Goal: Answer question/provide support

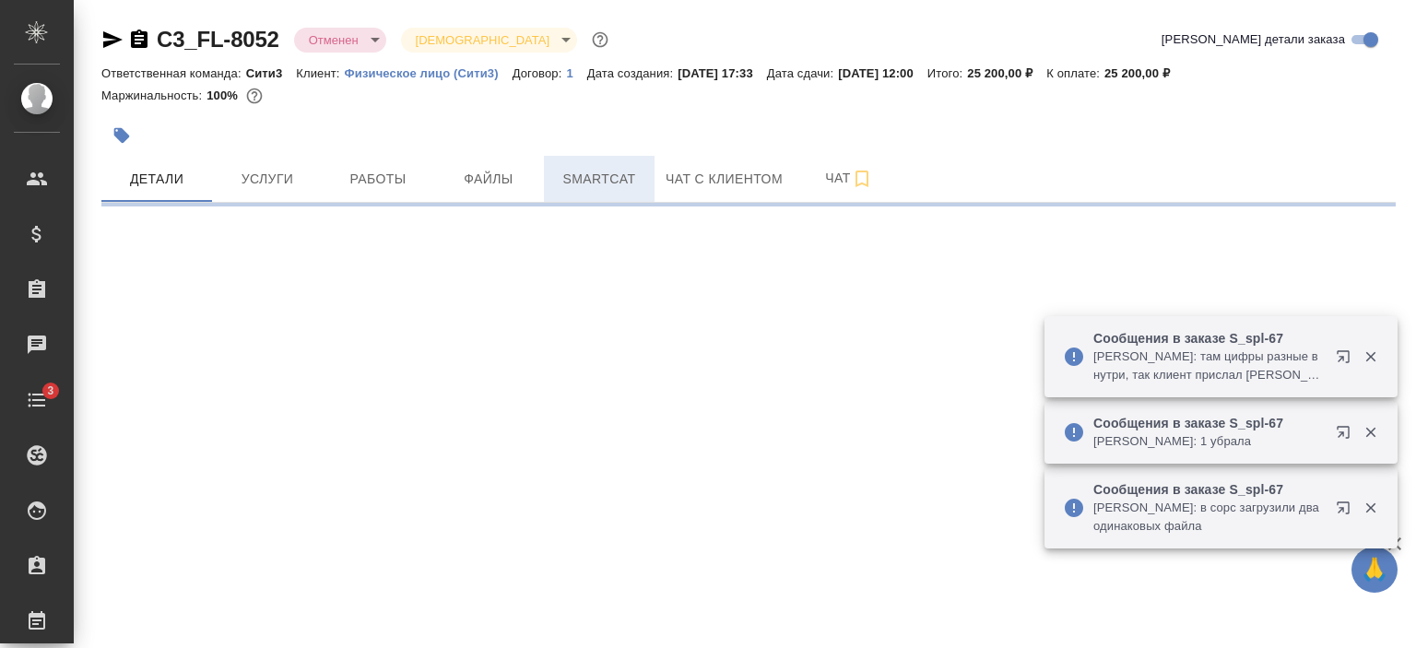
select select "RU"
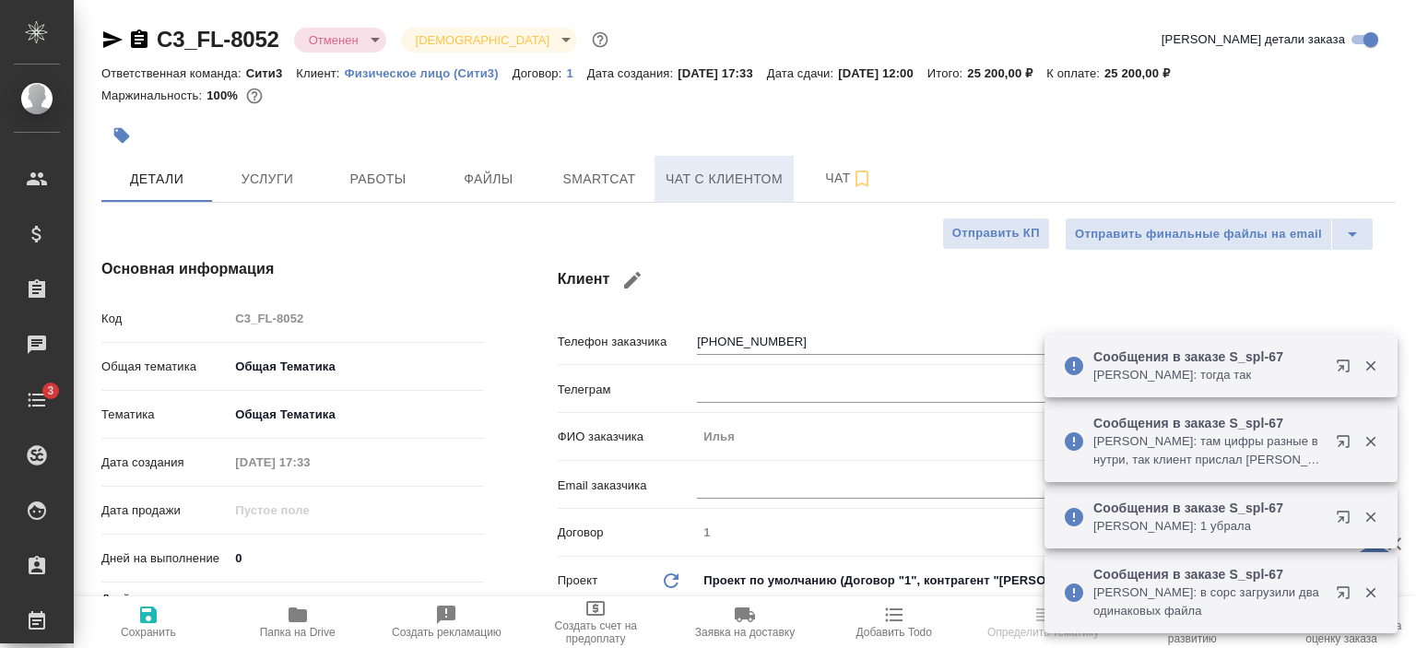
type textarea "x"
type input "Юридический"
click at [691, 172] on span "Чат с клиентом" at bounding box center [723, 179] width 117 height 23
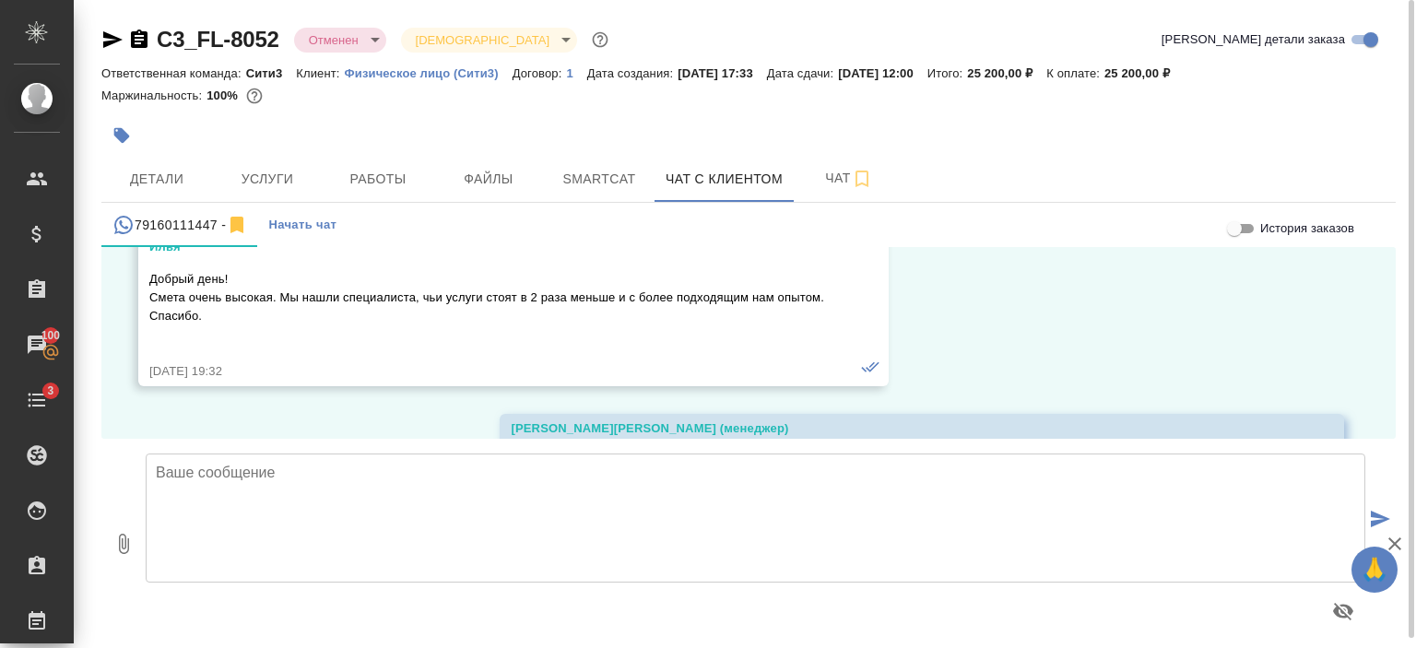
scroll to position [1433, 0]
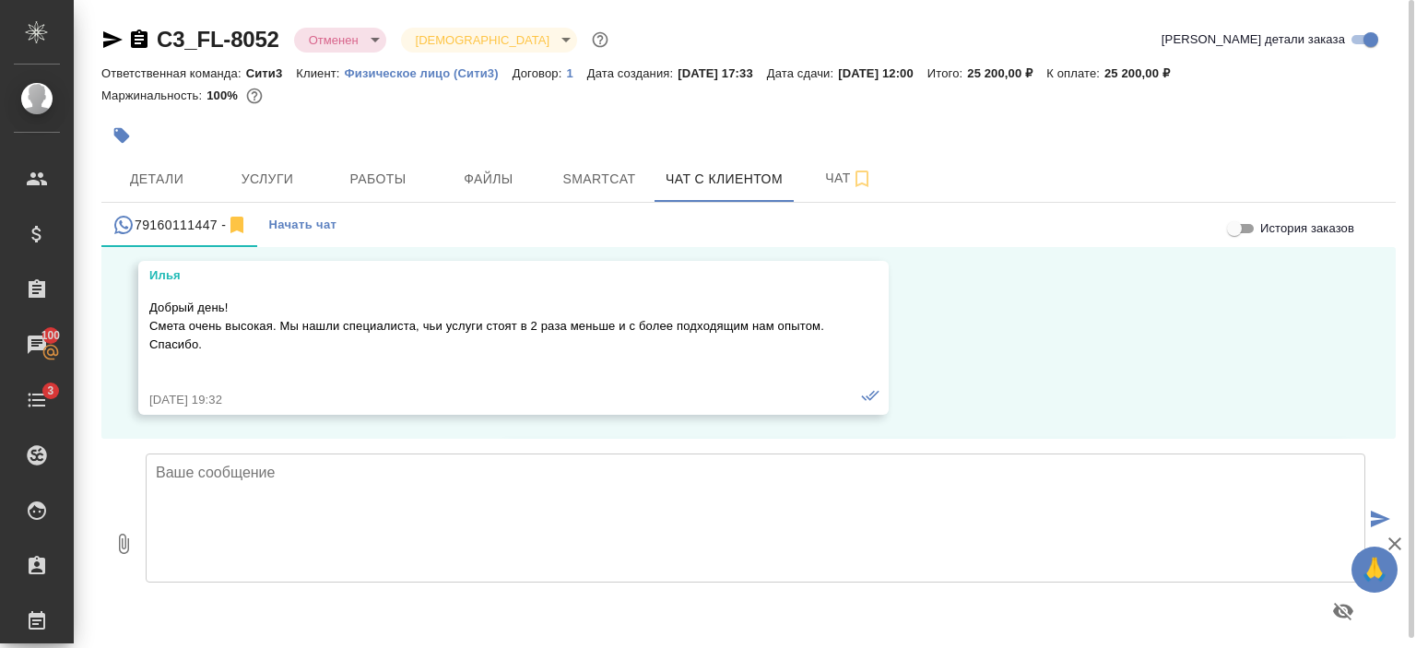
click at [198, 36] on link "C3_FL-8052" at bounding box center [218, 39] width 123 height 25
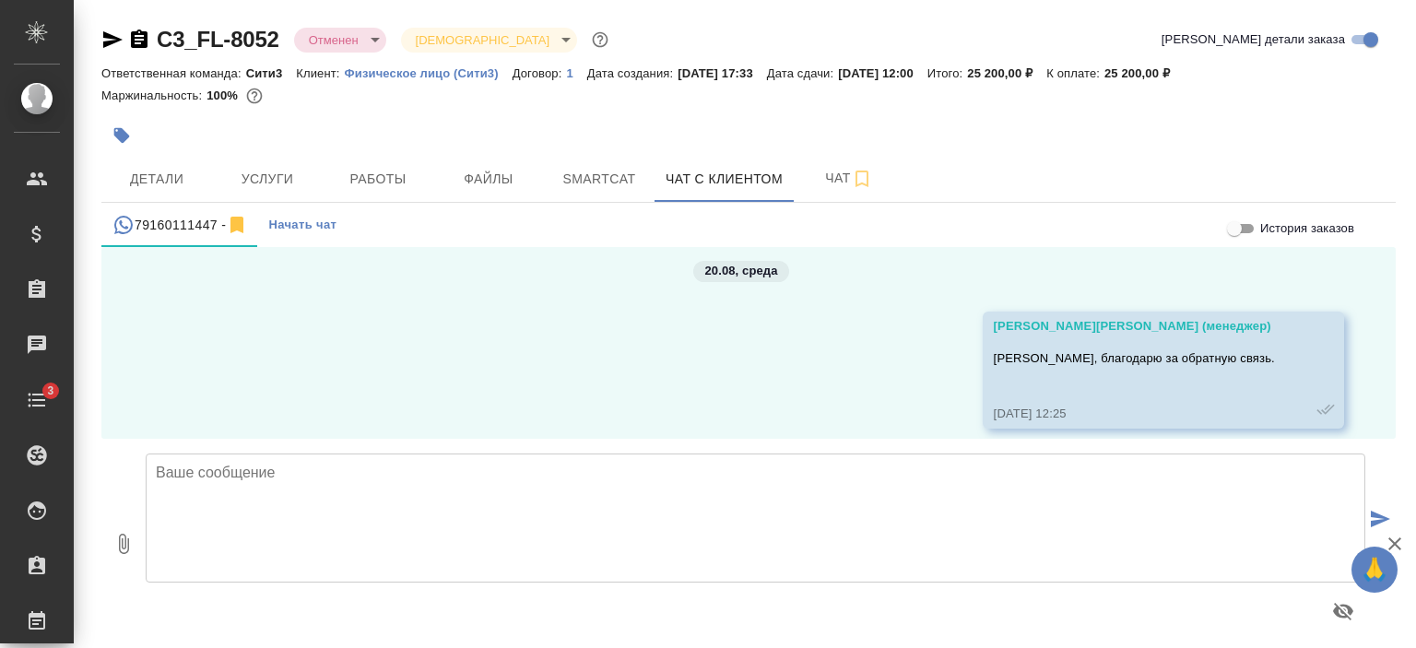
scroll to position [1825, 0]
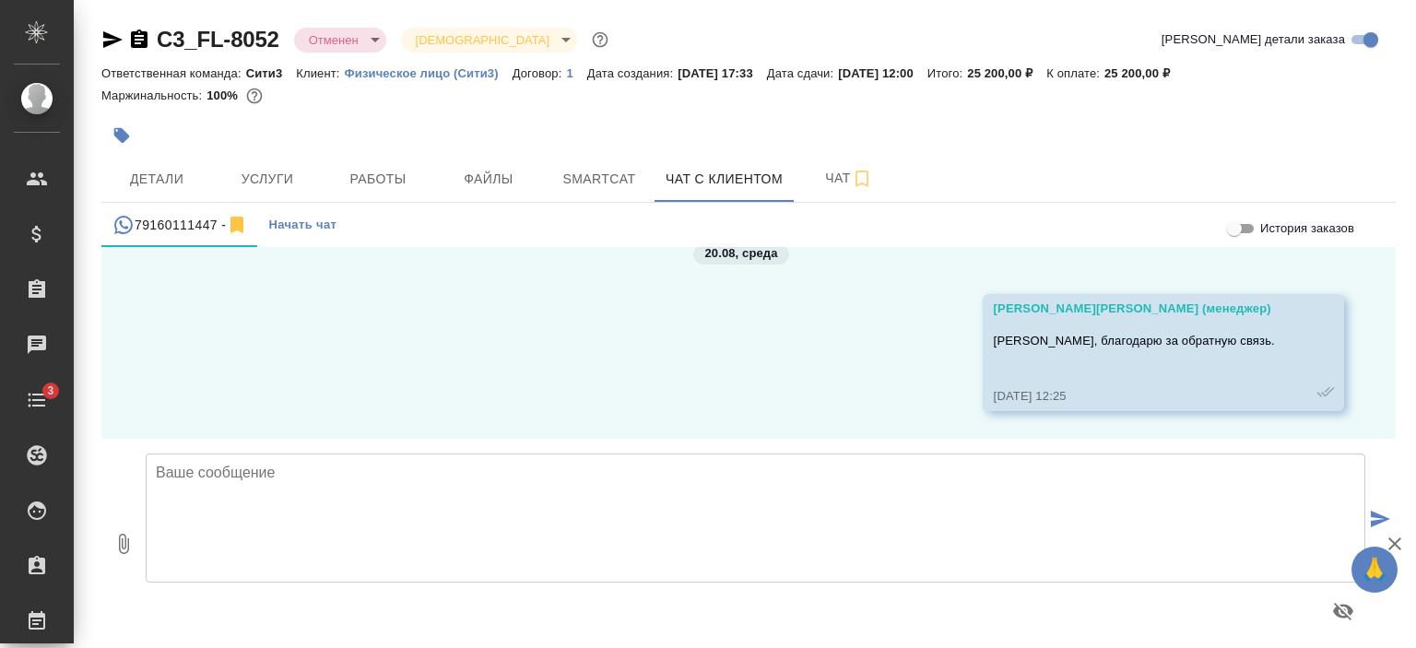
click at [102, 37] on icon "button" at bounding box center [112, 40] width 22 height 22
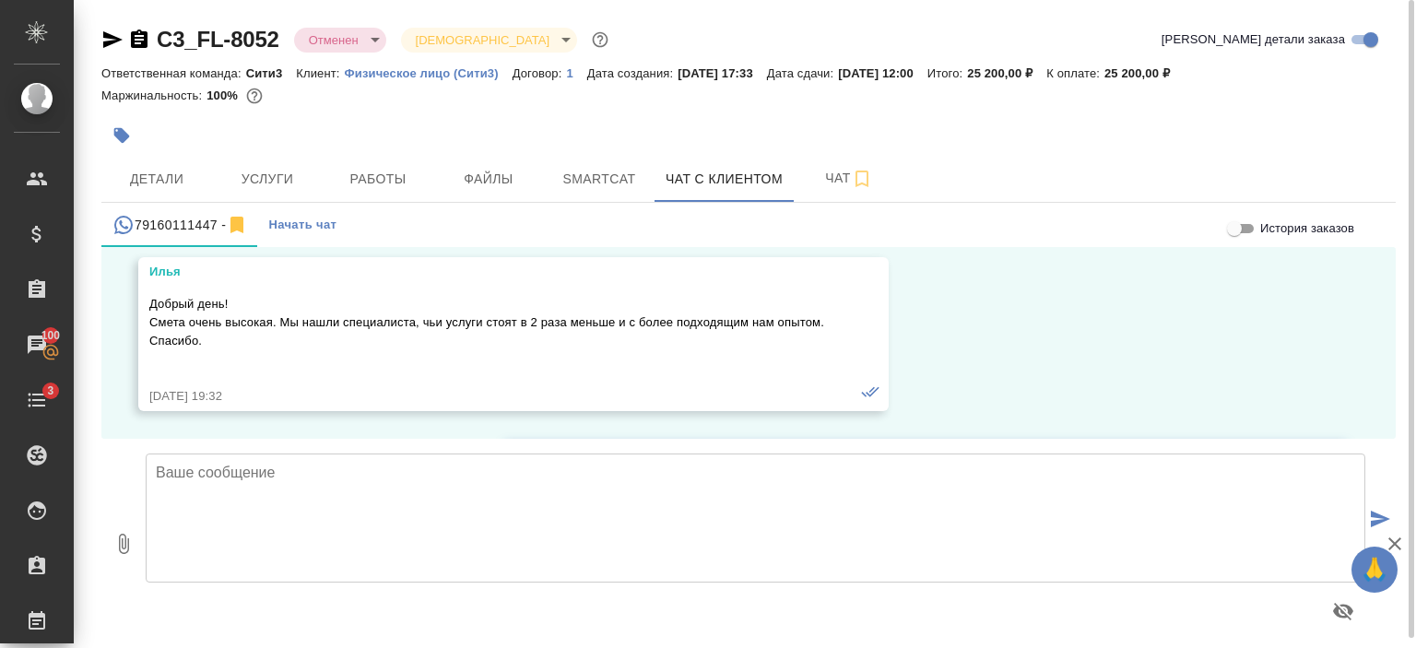
scroll to position [1434, 0]
click at [214, 345] on p "Добрый день! Смета очень высокая. Мы нашли специалиста, чьи услуги стоят в 2 ра…" at bounding box center [486, 325] width 675 height 55
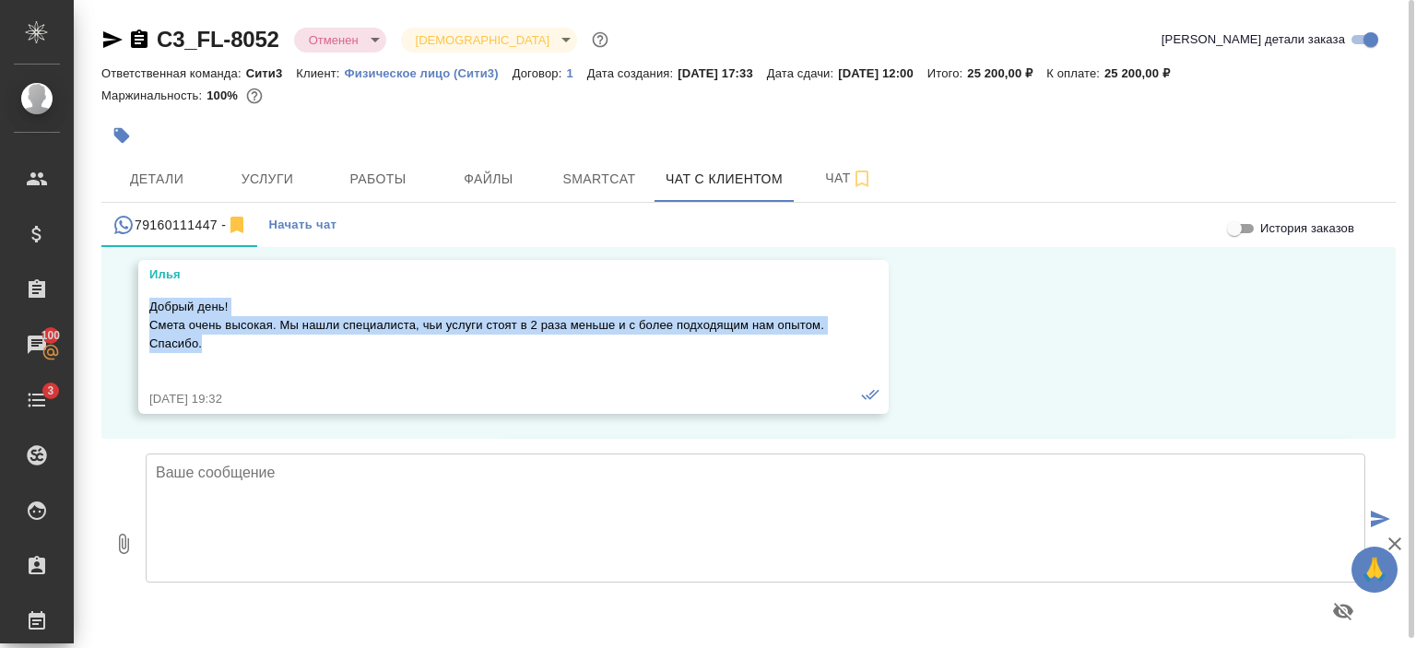
drag, startPoint x: 152, startPoint y: 308, endPoint x: 208, endPoint y: 342, distance: 65.8
click at [208, 342] on p "Добрый день! Смета очень высокая. Мы нашли специалиста, чьи услуги стоят в 2 ра…" at bounding box center [486, 325] width 675 height 55
copy p "Добрый день! Смета очень высокая. Мы нашли специалиста, чьи услуги стоят в 2 ра…"
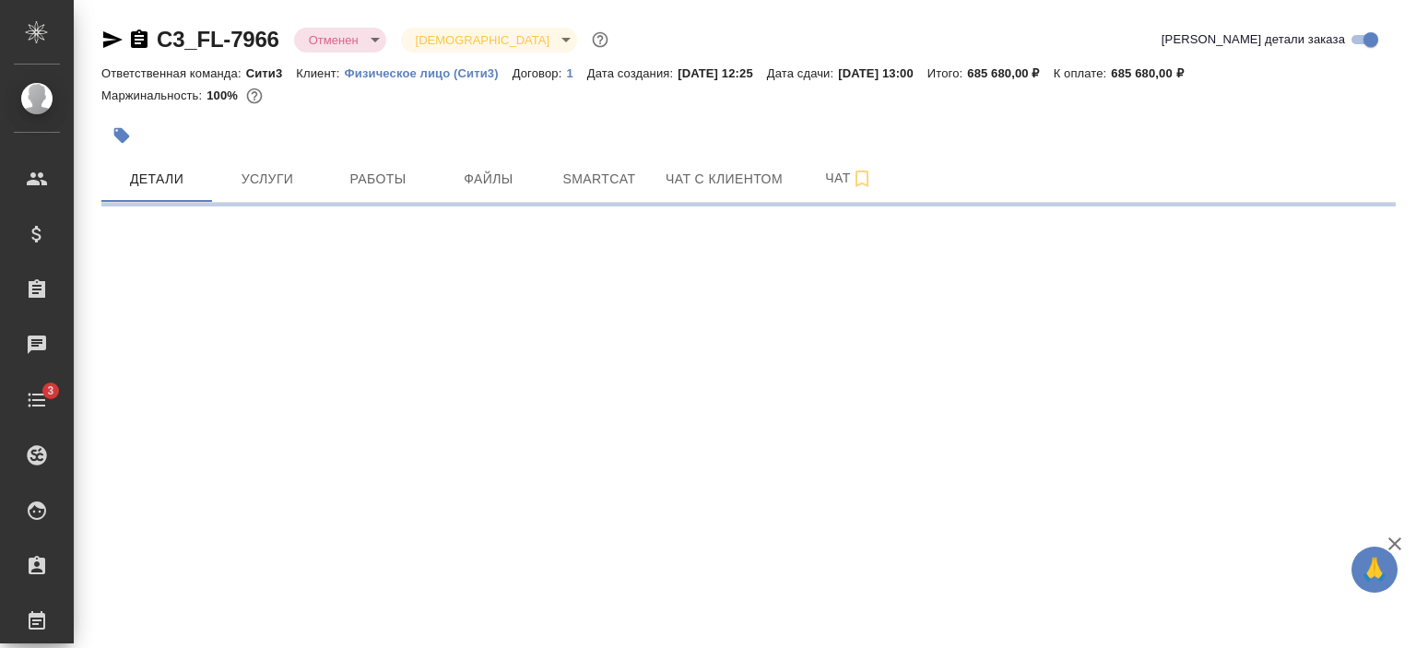
select select "RU"
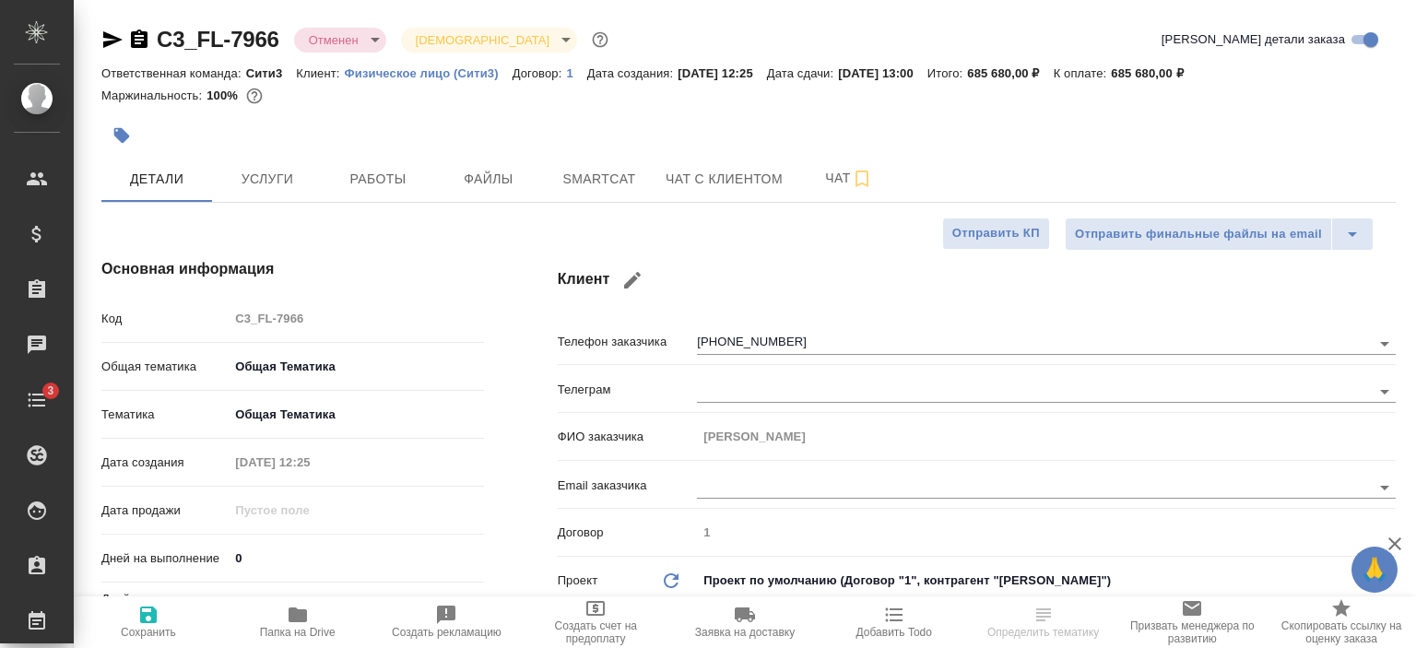
type textarea "x"
click at [730, 182] on span "Чат с клиентом" at bounding box center [723, 179] width 117 height 23
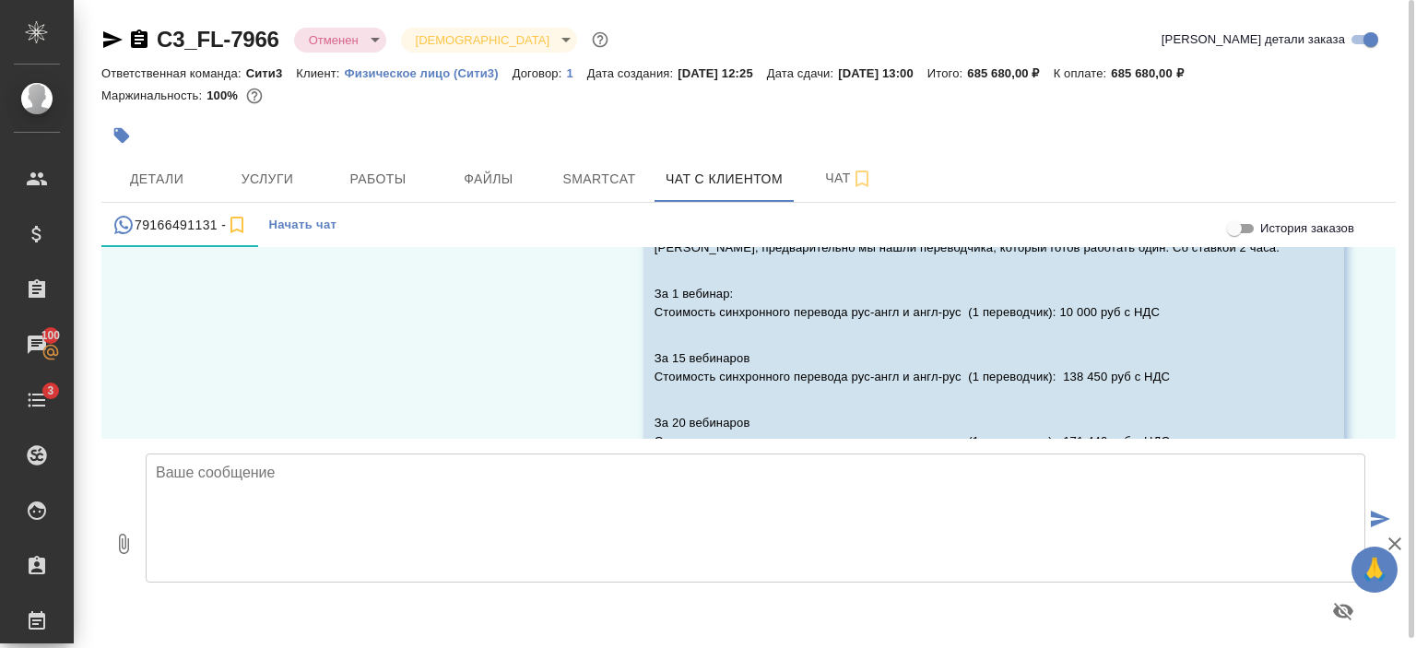
scroll to position [4729, 0]
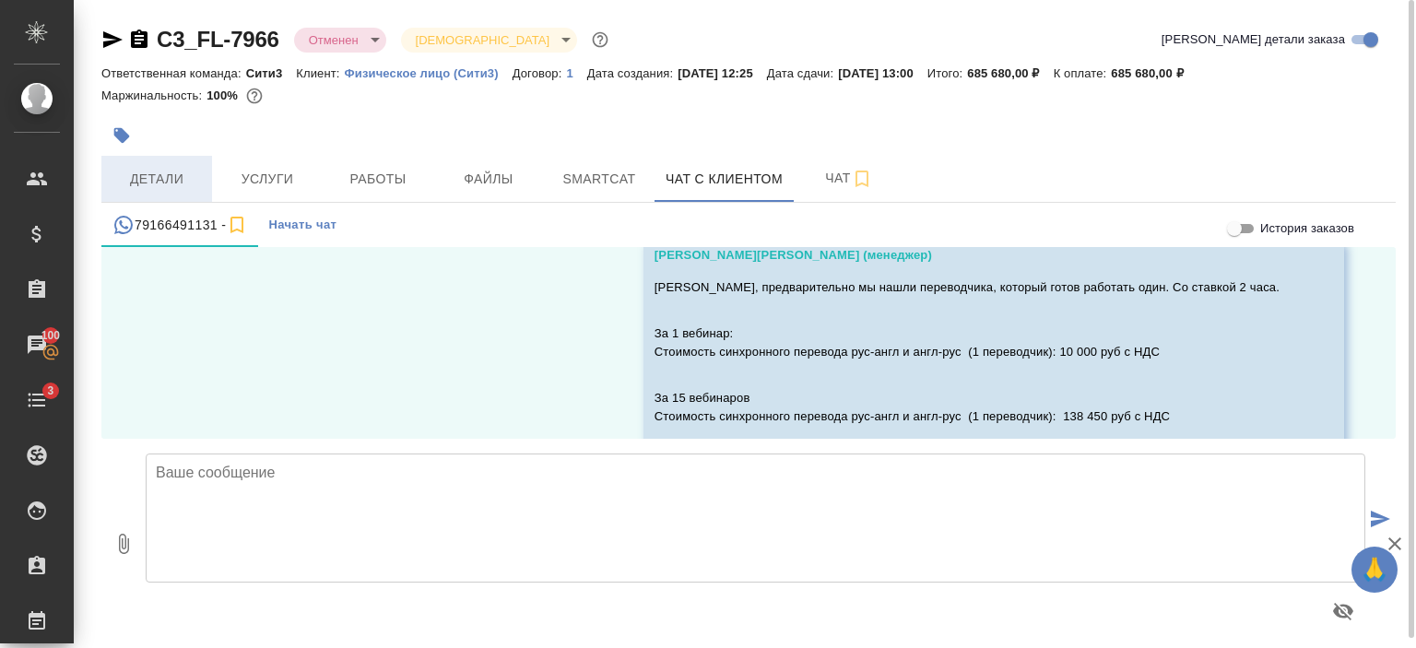
click at [166, 182] on span "Детали" at bounding box center [156, 179] width 88 height 23
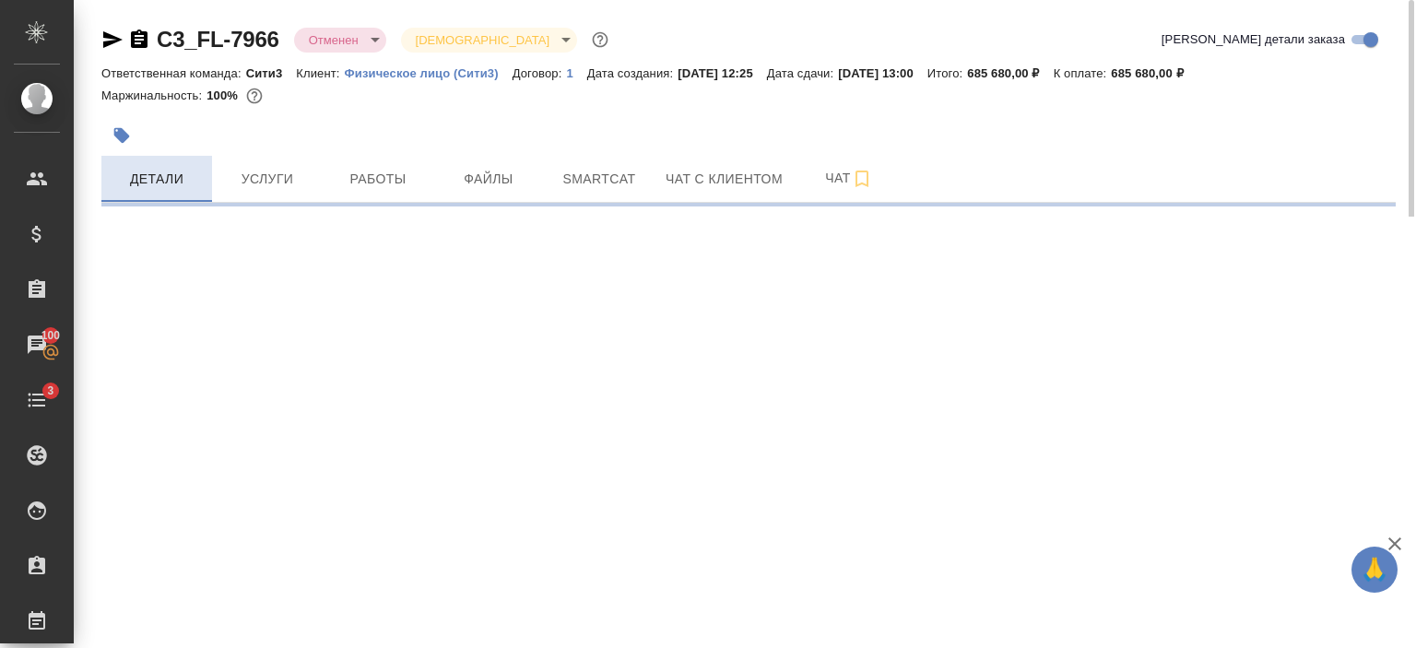
select select "RU"
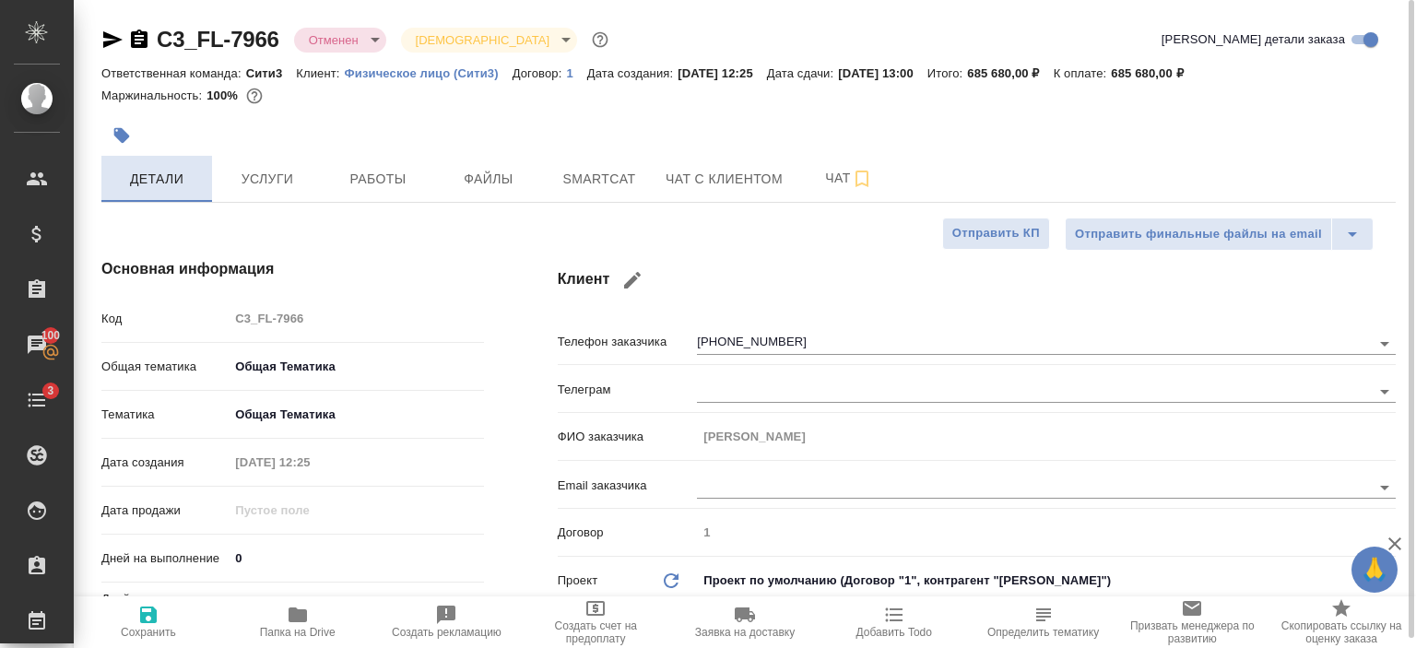
type textarea "x"
click at [114, 36] on icon "button" at bounding box center [112, 39] width 19 height 17
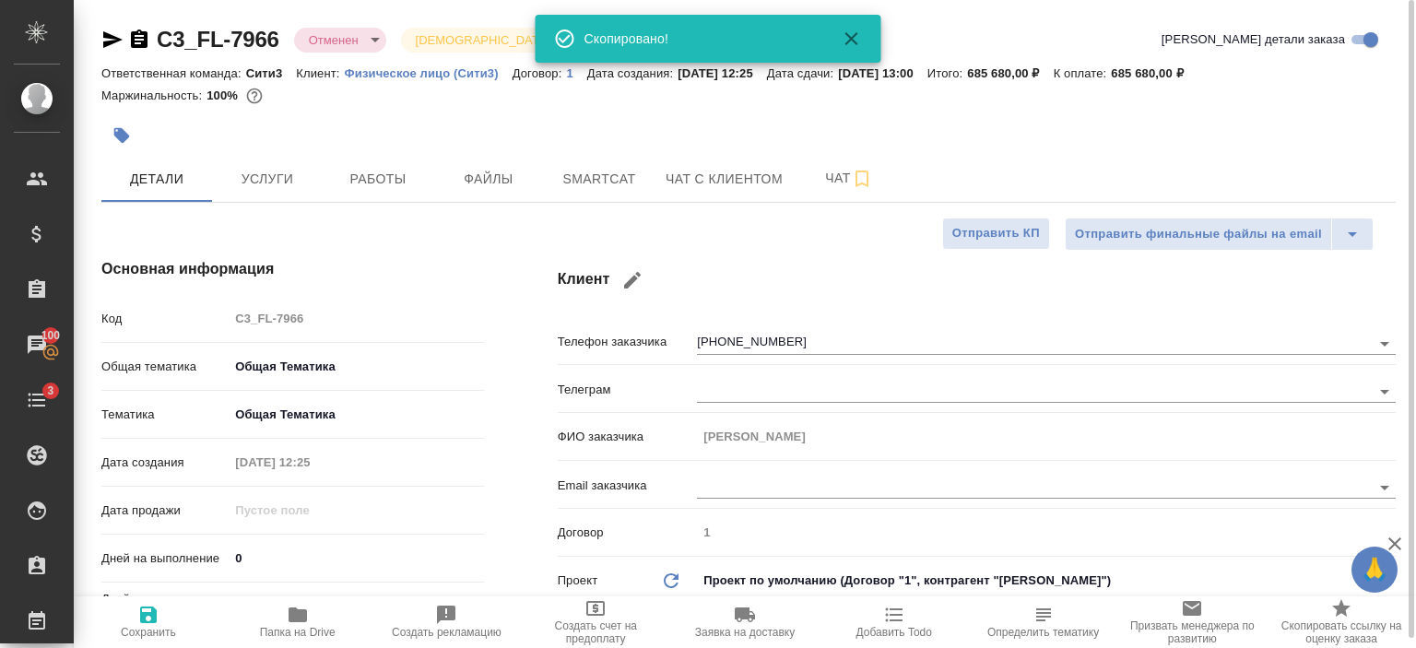
type textarea "x"
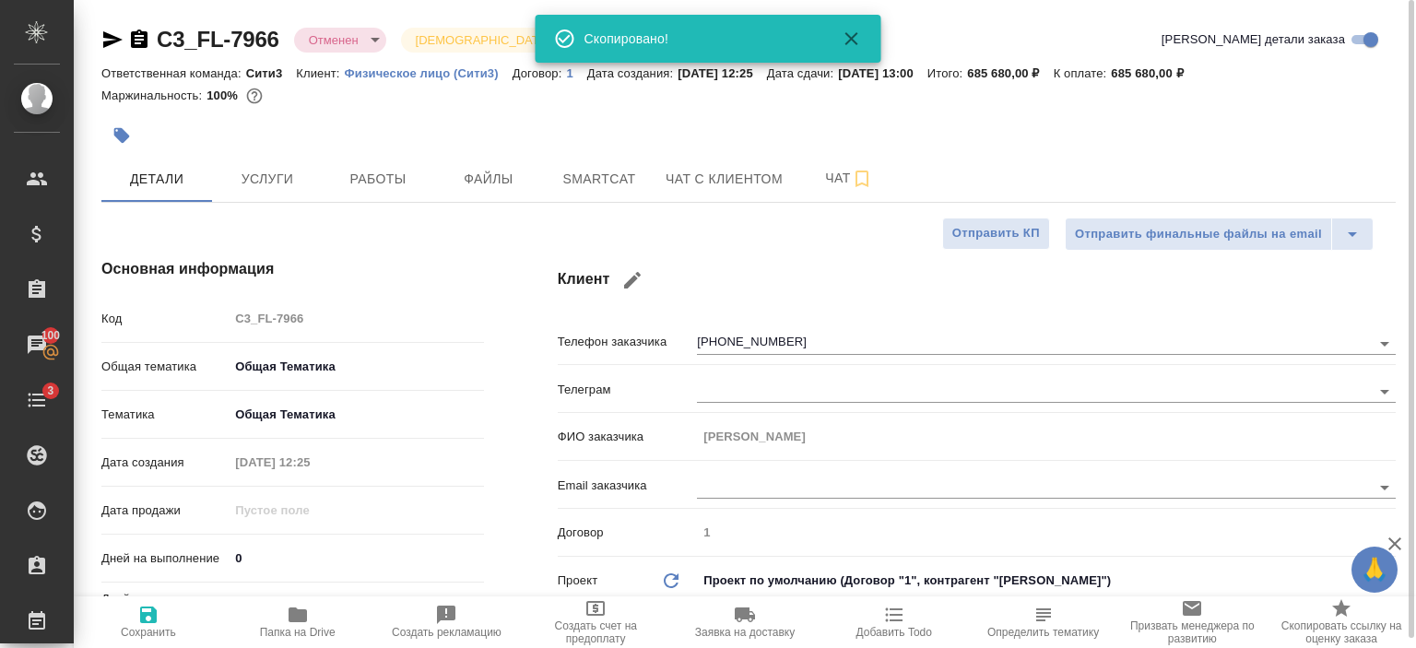
type textarea "x"
click at [748, 195] on button "Чат с клиентом" at bounding box center [723, 179] width 139 height 46
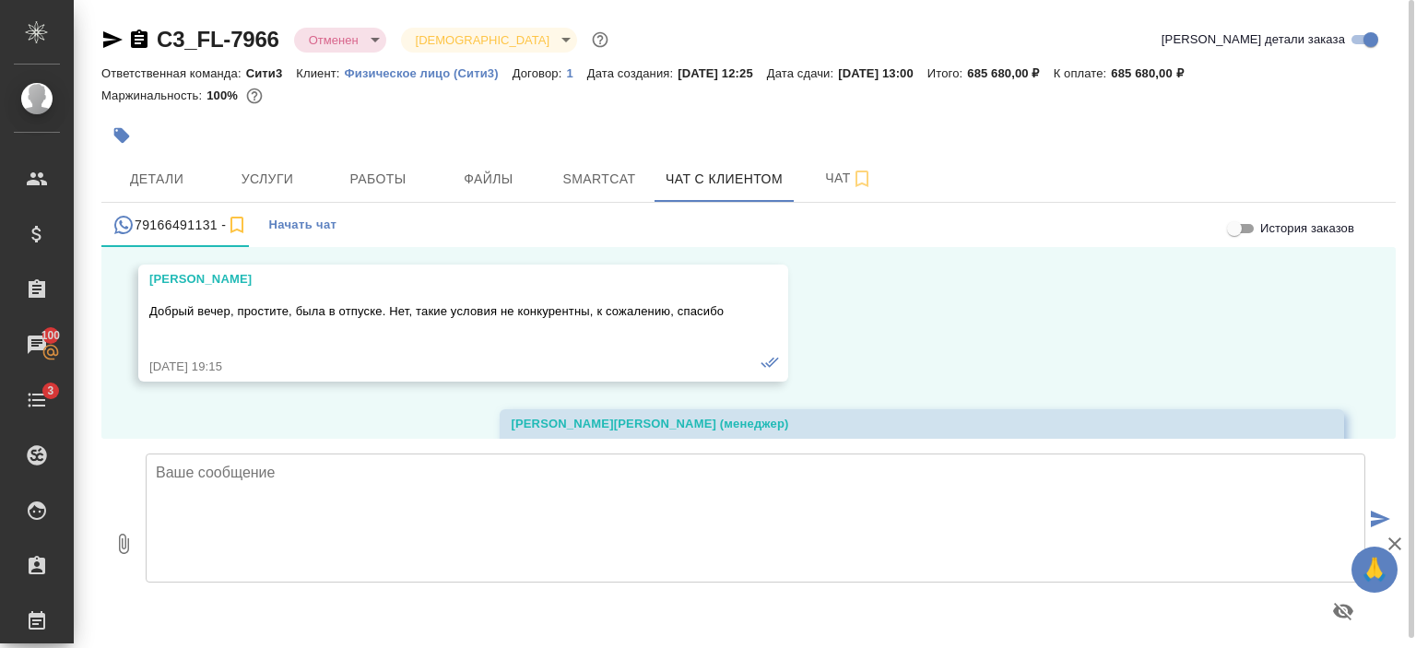
scroll to position [6188, 0]
drag, startPoint x: 388, startPoint y: 327, endPoint x: 777, endPoint y: 324, distance: 389.0
click at [777, 324] on div "Ксения Добрый вечер, простите, была в отпуске. Нет, такие условия не конкурентн…" at bounding box center [463, 323] width 650 height 117
copy p "Нет, такие условия не конкурентны, к сожалению, спасибо"
